Goal: Use online tool/utility: Utilize a website feature to perform a specific function

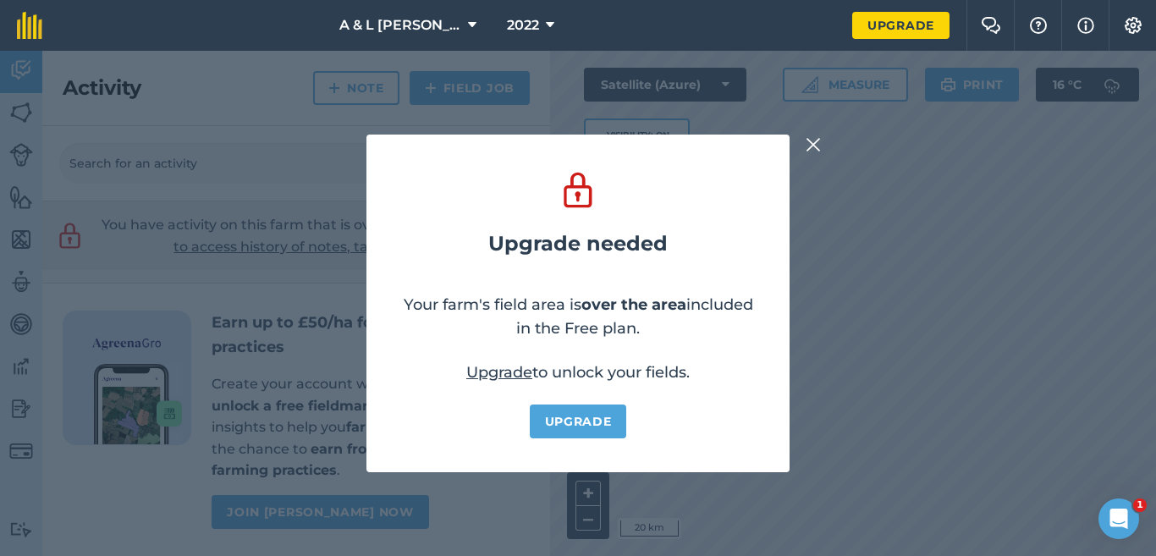
click at [813, 144] on img at bounding box center [812, 145] width 15 height 20
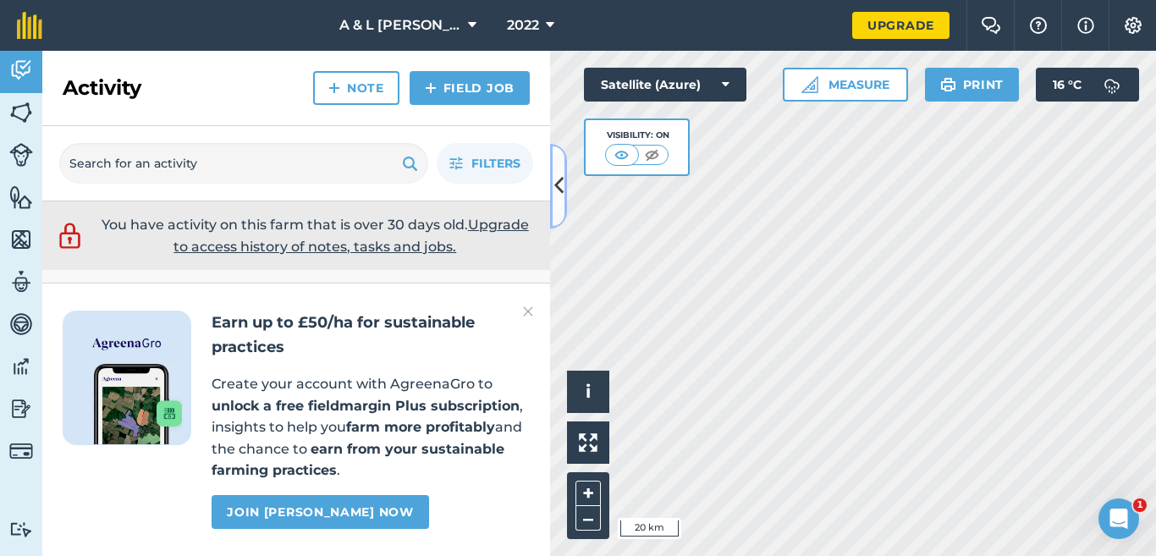
click at [560, 179] on icon at bounding box center [558, 186] width 9 height 30
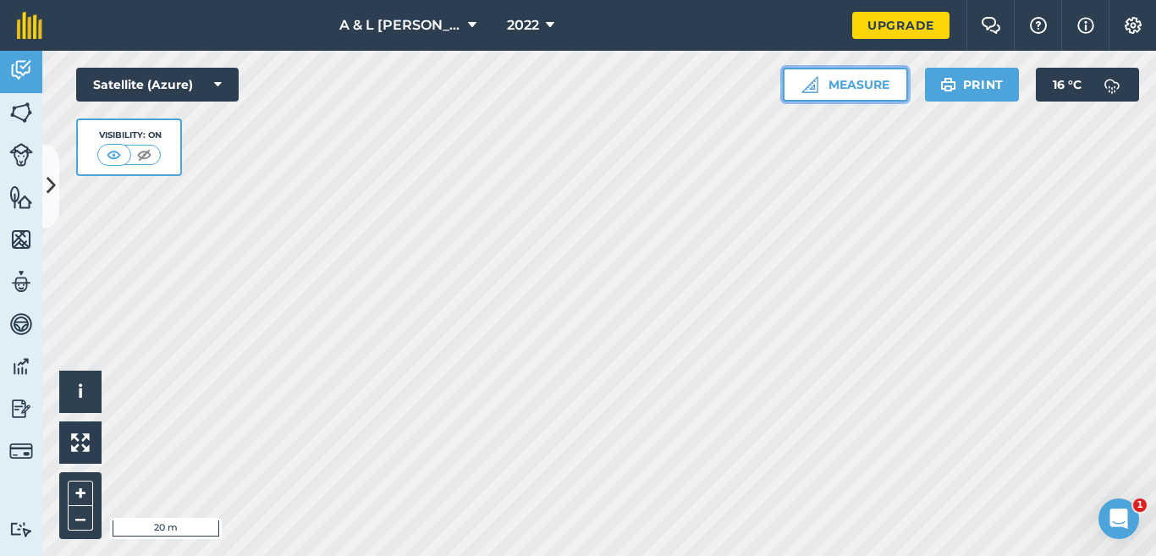
click at [869, 70] on button "Measure" at bounding box center [845, 85] width 125 height 34
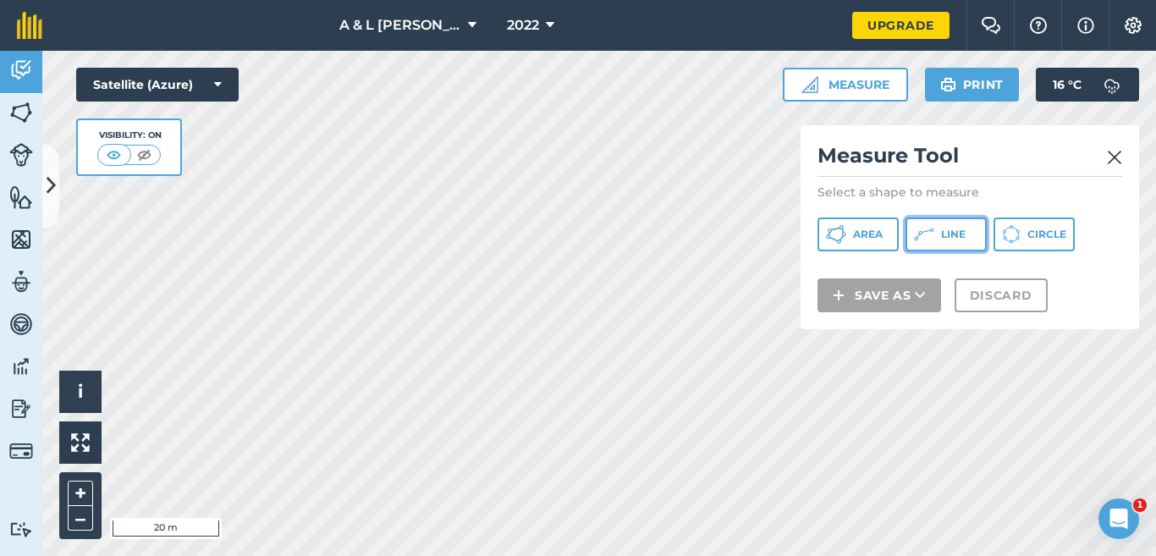
click at [966, 226] on button "Line" at bounding box center [945, 234] width 81 height 34
drag, startPoint x: 981, startPoint y: 154, endPoint x: 1080, endPoint y: 139, distance: 101.0
click at [1080, 139] on div "Measure Tool Select a shape to measure Area Line Circle Save as Discard" at bounding box center [969, 227] width 338 height 204
click at [1113, 152] on img at bounding box center [1114, 157] width 15 height 20
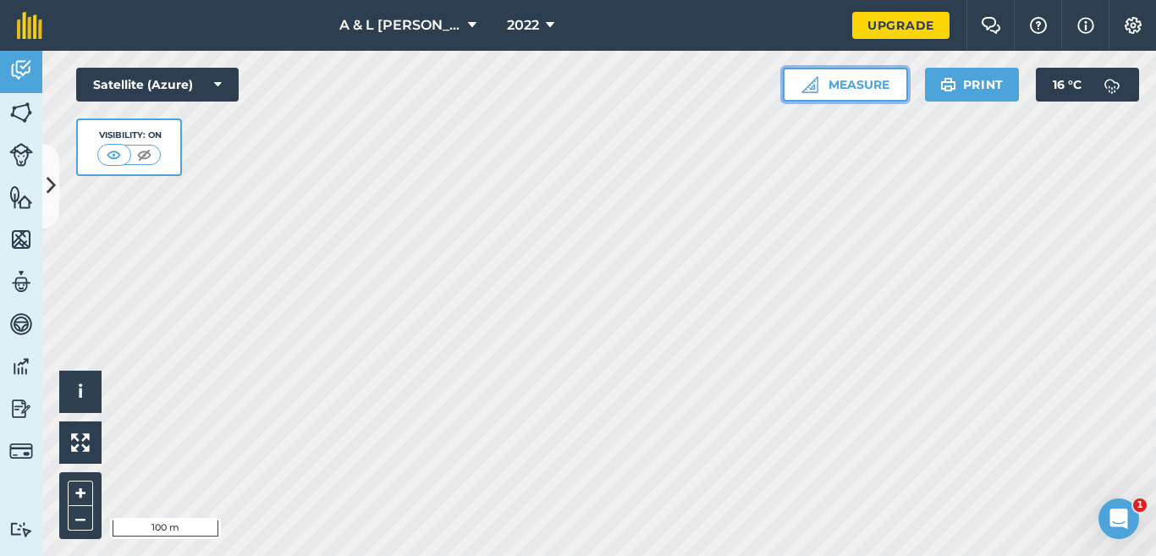
click at [854, 87] on button "Measure" at bounding box center [845, 85] width 125 height 34
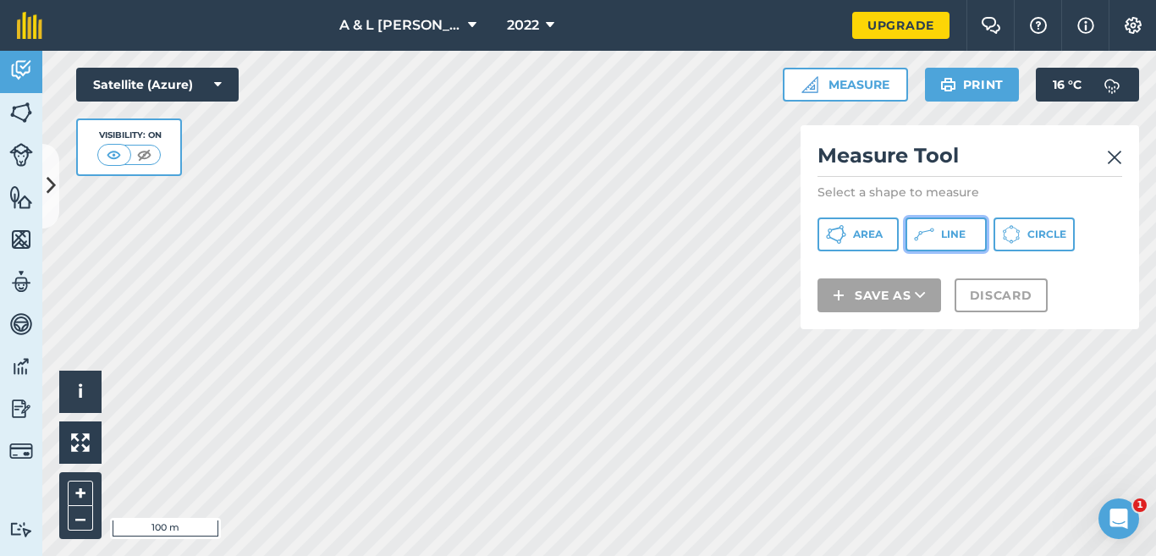
click at [944, 232] on span "Line" at bounding box center [953, 235] width 25 height 14
click at [1113, 158] on img at bounding box center [1114, 157] width 15 height 20
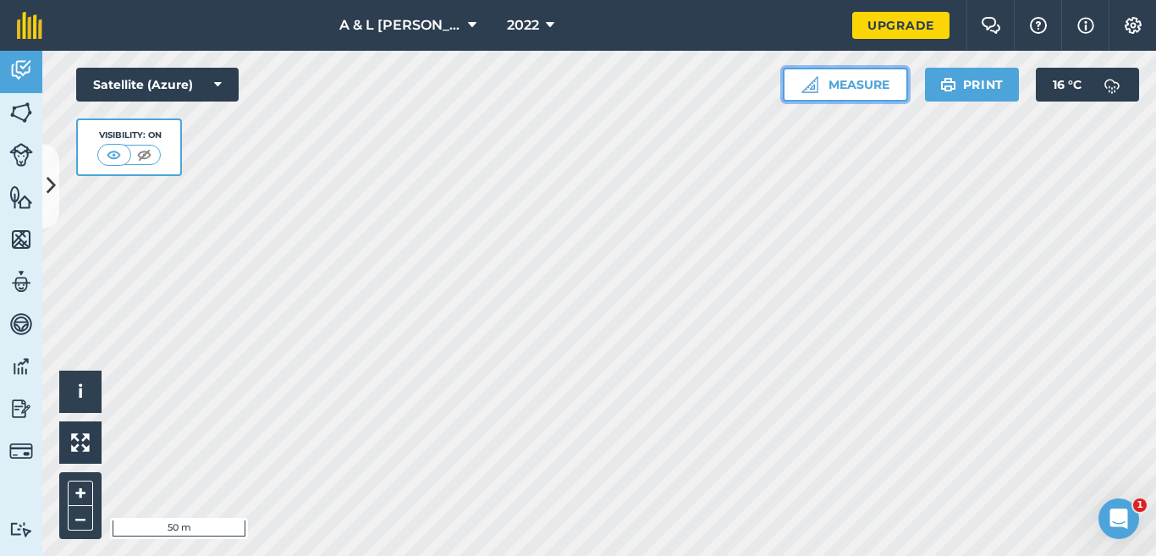
click at [844, 94] on button "Measure" at bounding box center [845, 85] width 125 height 34
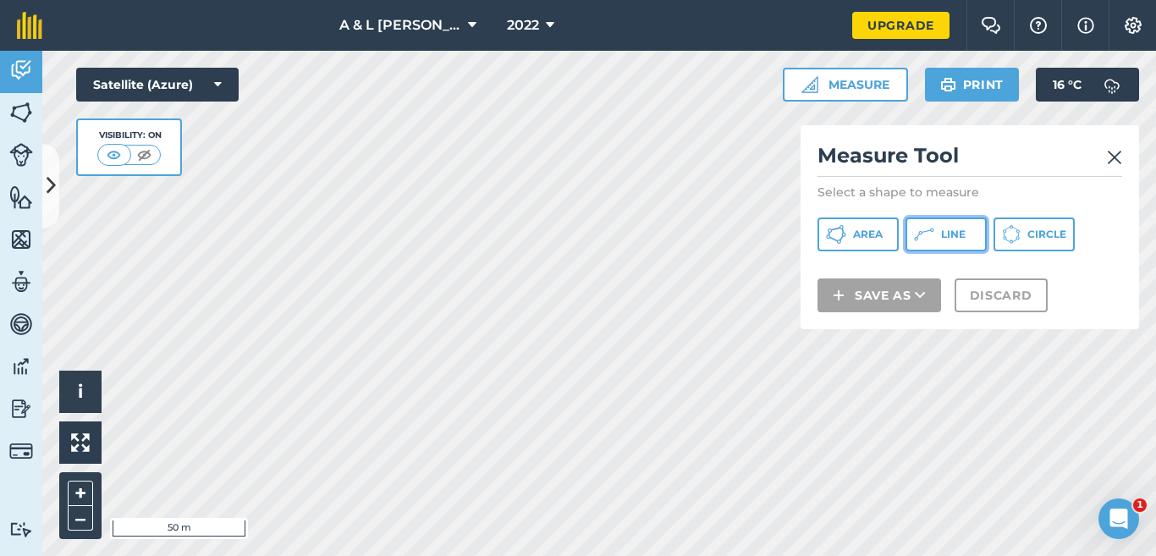
click at [932, 240] on icon at bounding box center [924, 234] width 20 height 20
click at [1110, 162] on img at bounding box center [1114, 157] width 15 height 20
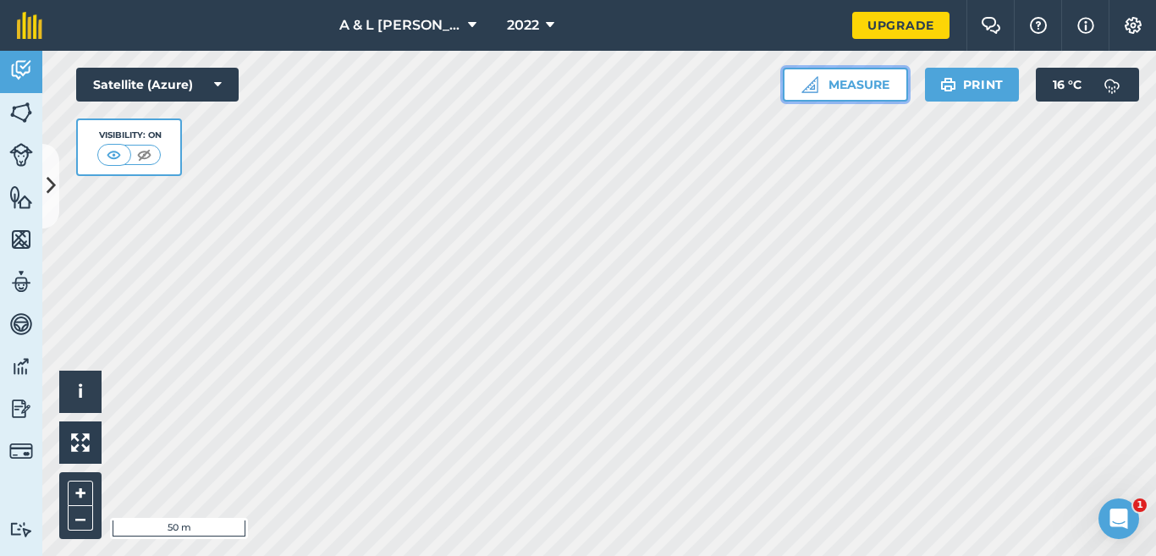
click at [884, 78] on button "Measure" at bounding box center [845, 85] width 125 height 34
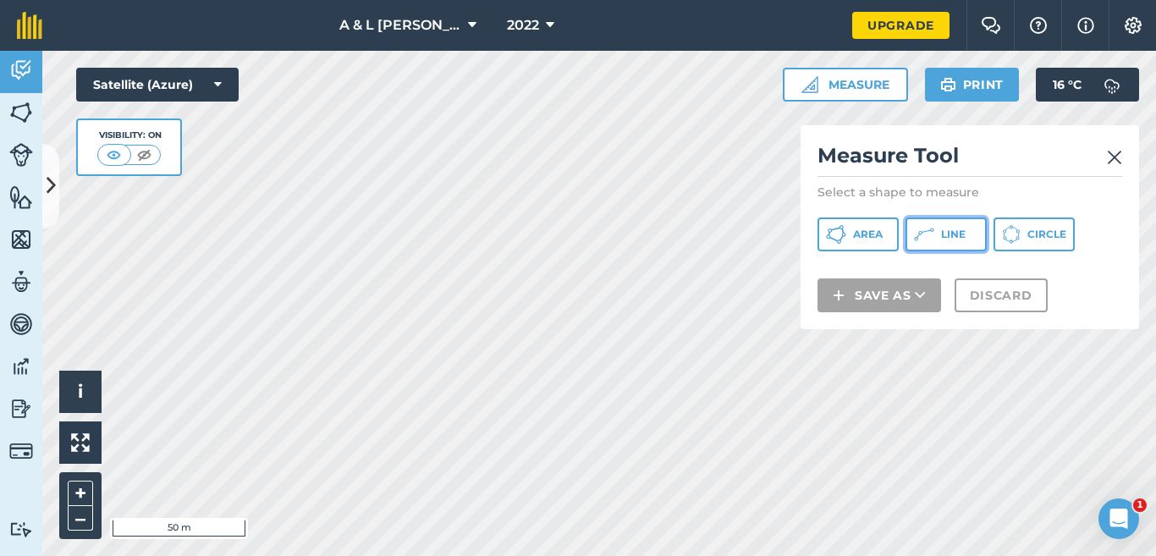
click at [933, 239] on icon at bounding box center [924, 234] width 20 height 20
click at [1117, 161] on img at bounding box center [1114, 157] width 15 height 20
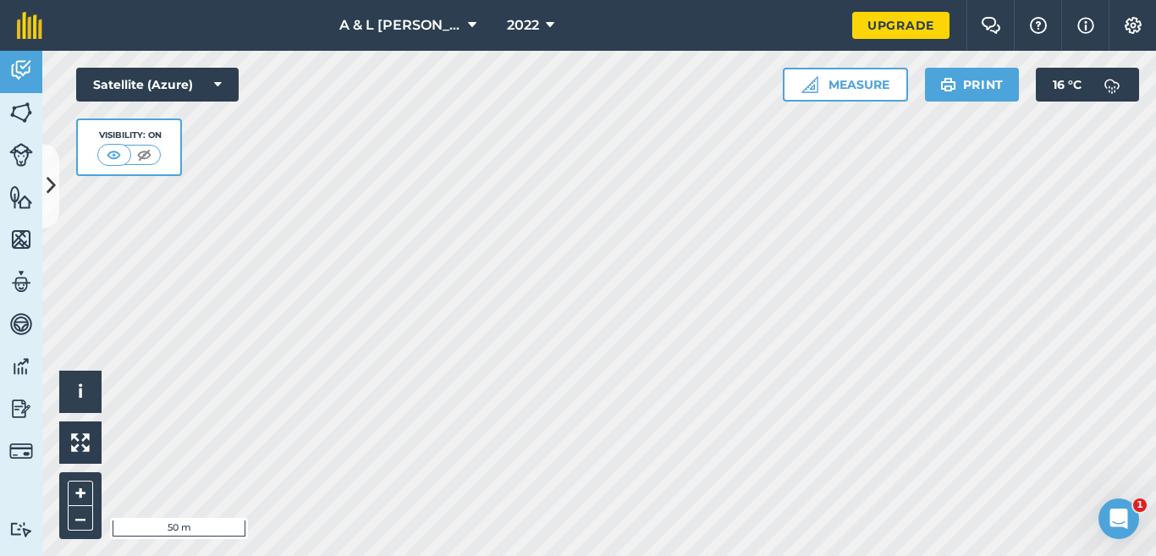
click at [911, 0] on html "A & L [PERSON_NAME] & sons 2022 Upgrade Farm Chat Help Info Settings Map printi…" at bounding box center [578, 278] width 1156 height 556
click at [874, 80] on button "Measure" at bounding box center [845, 85] width 125 height 34
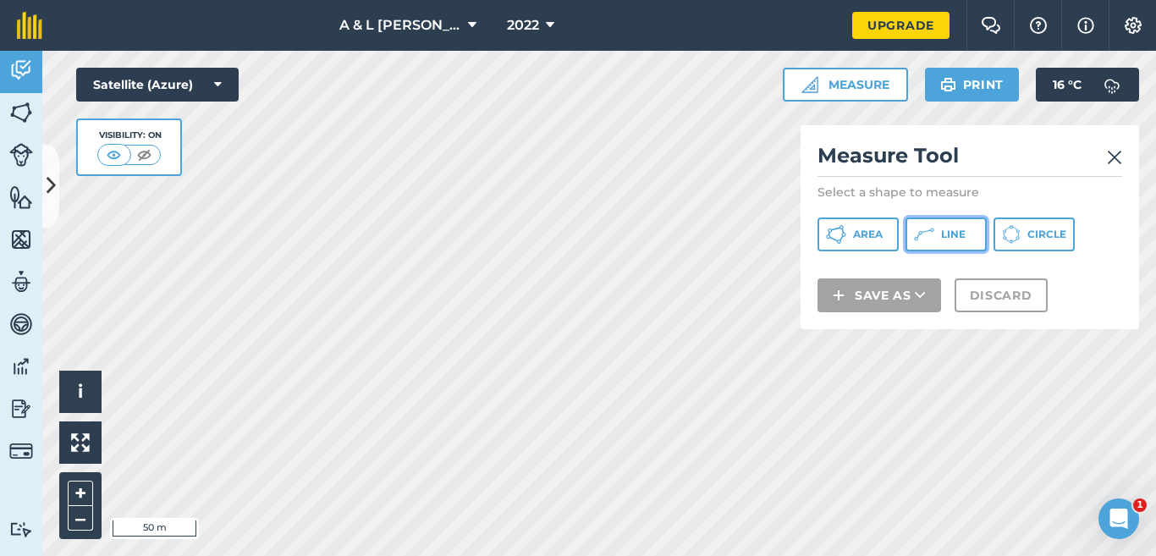
click at [936, 234] on button "Line" at bounding box center [945, 234] width 81 height 34
click at [1114, 160] on img at bounding box center [1114, 157] width 15 height 20
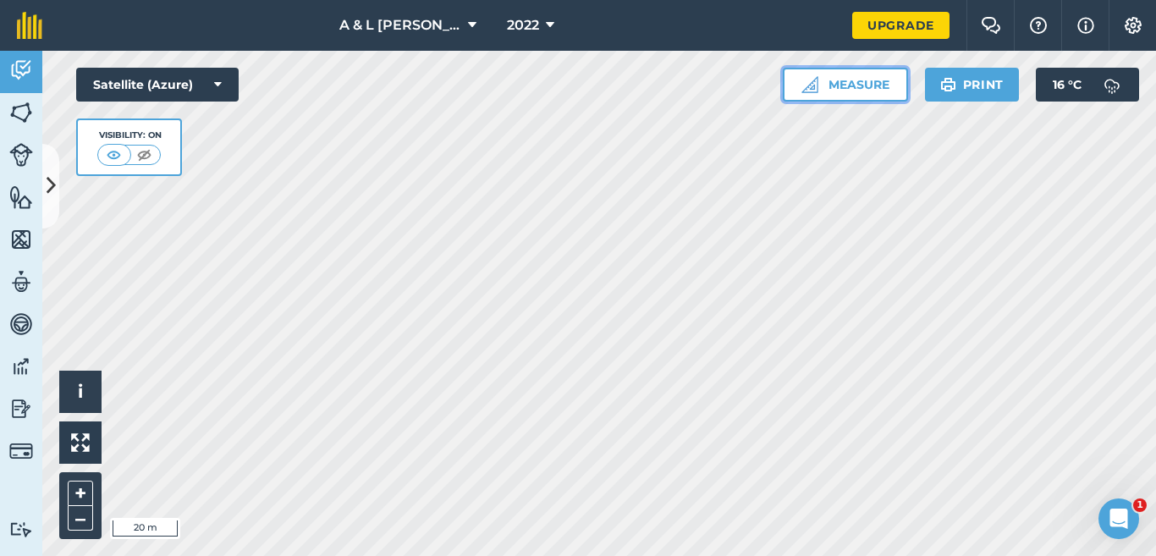
click at [874, 78] on button "Measure" at bounding box center [845, 85] width 125 height 34
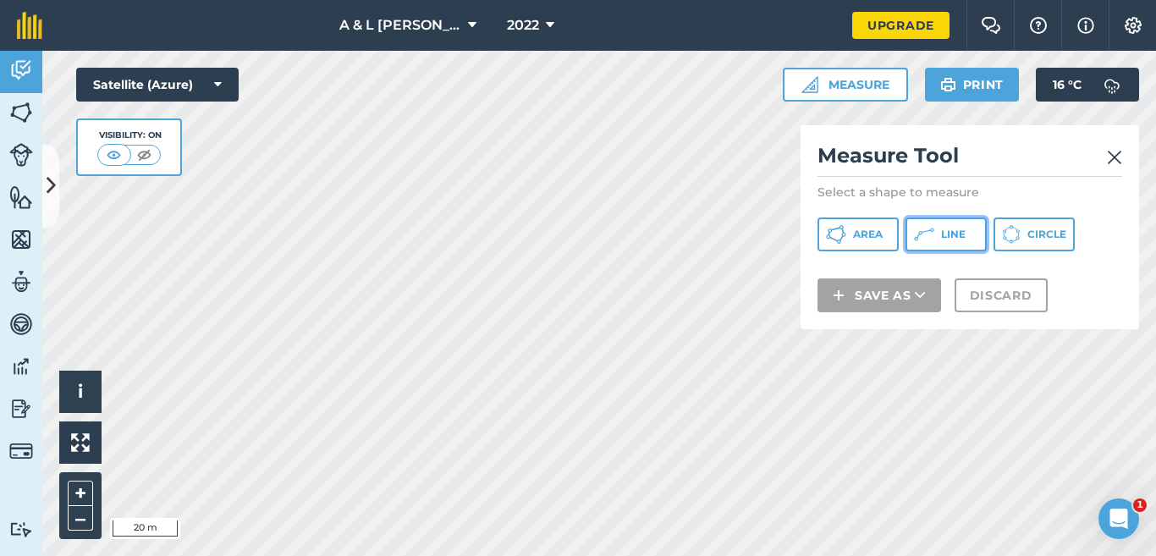
click at [930, 233] on icon at bounding box center [924, 234] width 20 height 20
click at [1118, 160] on img at bounding box center [1114, 157] width 15 height 20
